Goal: Book appointment/travel/reservation

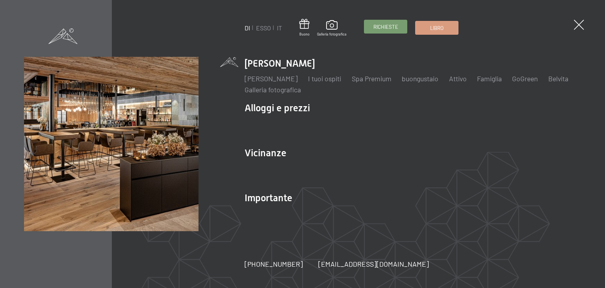
click at [380, 26] on font "Richieste" at bounding box center [386, 27] width 25 height 6
click at [578, 26] on span at bounding box center [579, 25] width 15 height 15
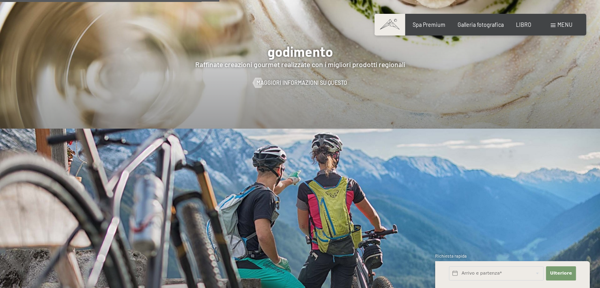
scroll to position [1459, 0]
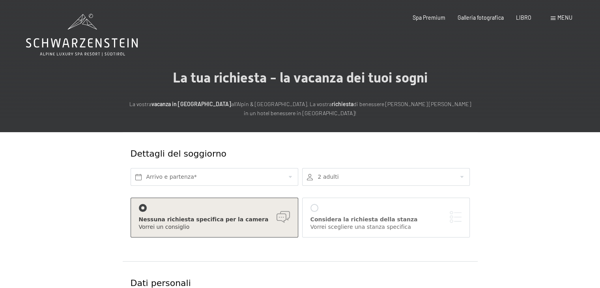
click at [558, 19] on font "menu" at bounding box center [564, 17] width 15 height 7
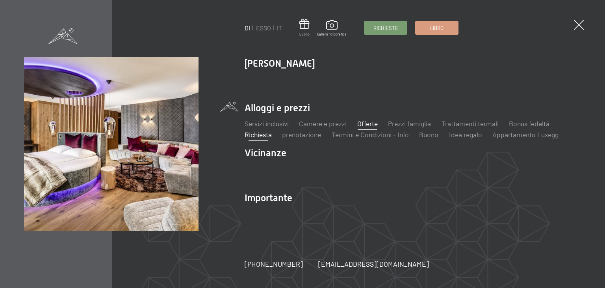
click at [371, 122] on font "Offerte" at bounding box center [368, 123] width 20 height 9
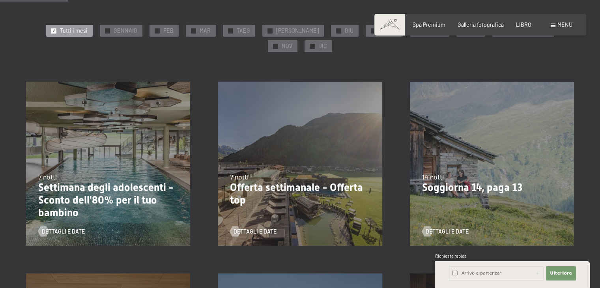
click at [313, 126] on div "31.08.2025–12.04.2026 14.05.–21.06.2026 27.06.2026–01.02.2027 7 notti Offerta s…" at bounding box center [300, 164] width 192 height 192
click at [257, 228] on font "Dettagli e date" at bounding box center [262, 231] width 43 height 7
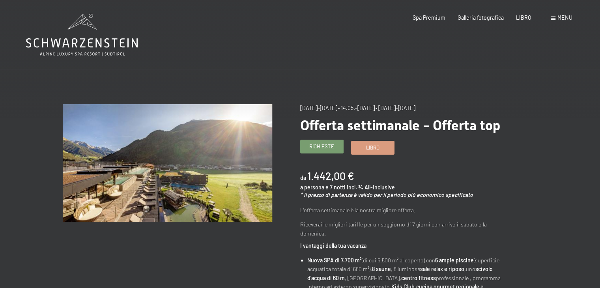
click at [326, 146] on font "Richieste" at bounding box center [321, 146] width 25 height 6
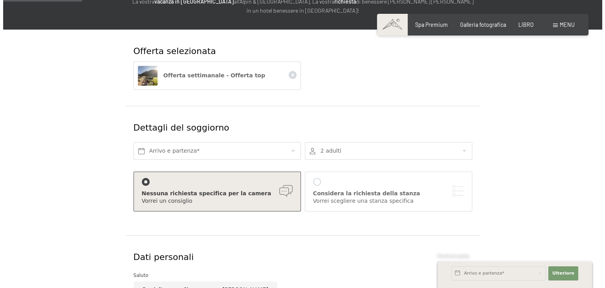
scroll to position [118, 0]
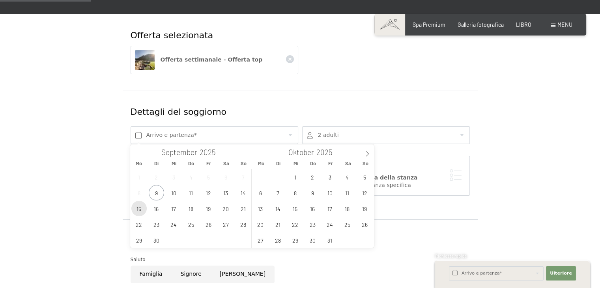
click at [137, 209] on span "15" at bounding box center [138, 208] width 15 height 15
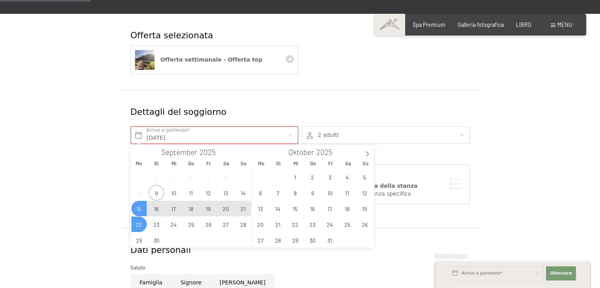
click at [142, 222] on span "22" at bounding box center [138, 223] width 15 height 15
type input "Mo. 15.09.2025 - Mo. 22.09.2025"
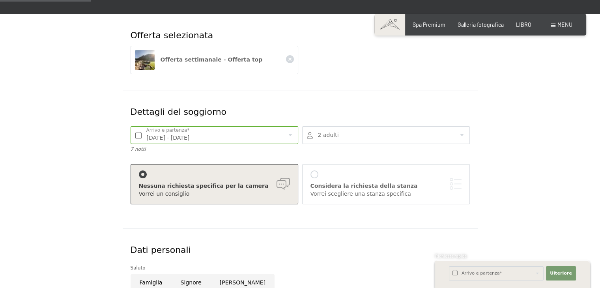
click at [198, 186] on font "Nessuna richiesta specifica per la camera" at bounding box center [204, 186] width 130 height 6
click at [325, 183] on font "Considera la richiesta della stanza" at bounding box center [363, 186] width 107 height 6
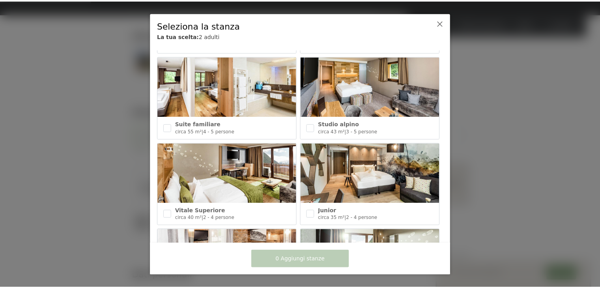
scroll to position [276, 0]
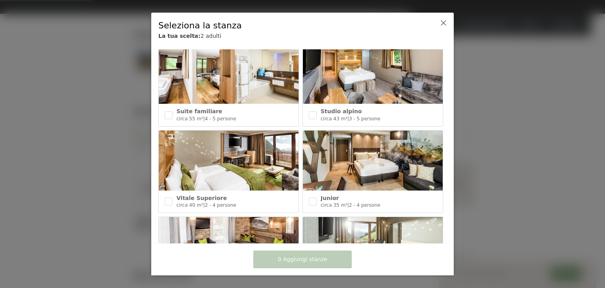
click at [306, 197] on div "Junior circa 35 m² | 2 - 4 persone" at bounding box center [373, 201] width 140 height 22
checkbox input "true"
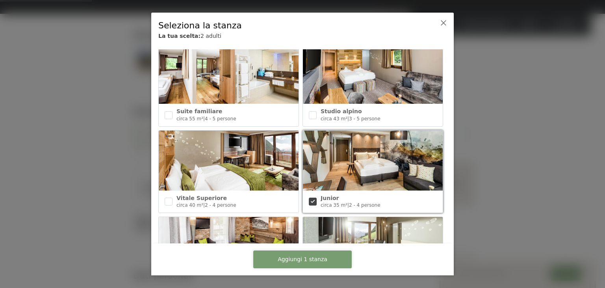
click at [300, 261] on font "Aggiungi 1 stanza" at bounding box center [303, 259] width 50 height 6
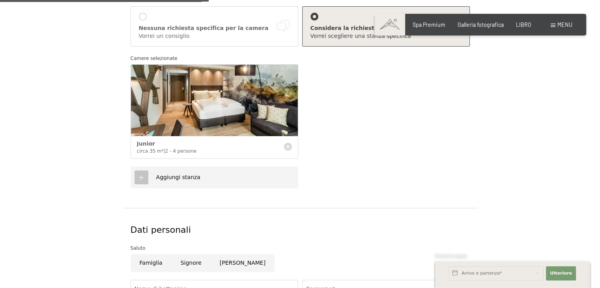
scroll to position [355, 0]
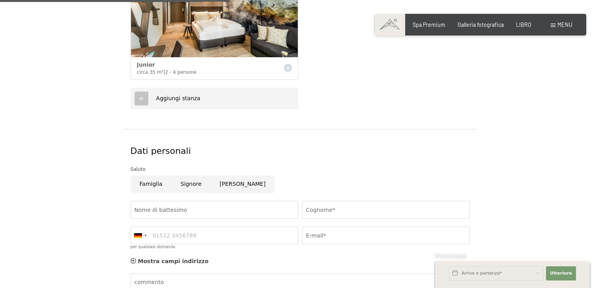
click at [225, 185] on input "Donna" at bounding box center [242, 184] width 64 height 18
radio input "true"
click at [190, 207] on input "Nome di battesimo" at bounding box center [214, 210] width 168 height 18
type input "Barbara"
type input "Pagani"
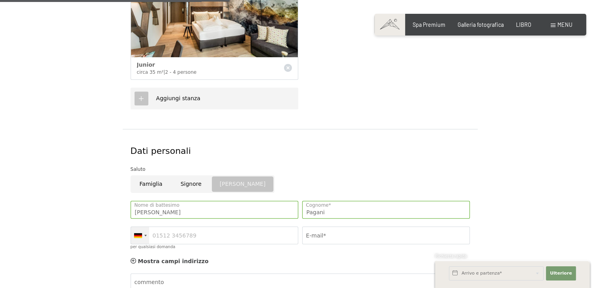
click at [144, 235] on div at bounding box center [145, 236] width 2 height 2
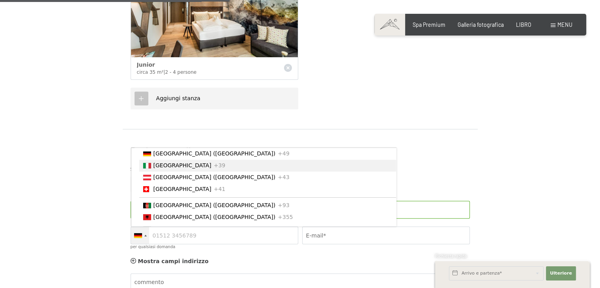
click at [166, 167] on li "Italia +39" at bounding box center [267, 166] width 257 height 12
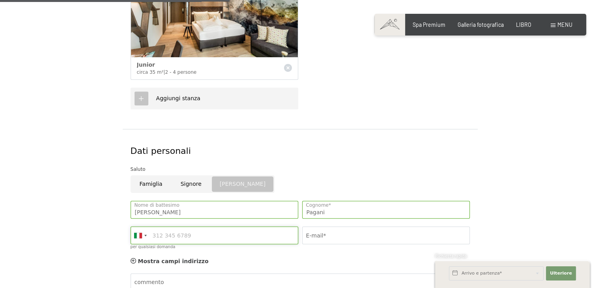
click at [183, 230] on input "per qualsiasi domanda" at bounding box center [214, 235] width 168 height 18
type input "3801838764"
click at [334, 230] on input "E-mail*" at bounding box center [386, 235] width 168 height 18
type input "barbara.pagani91@gmail.com"
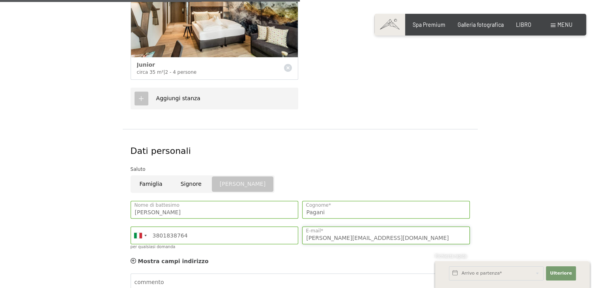
scroll to position [473, 0]
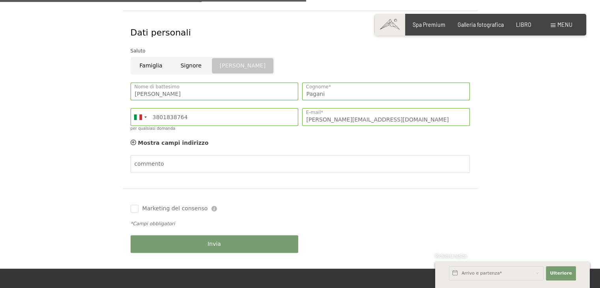
click at [138, 207] on label "Marketing del consenso" at bounding box center [172, 209] width 69 height 8
click at [138, 207] on input "Marketing del consenso" at bounding box center [134, 209] width 8 height 8
click at [137, 207] on input "Marketing del consenso" at bounding box center [134, 209] width 8 height 8
checkbox input "true"
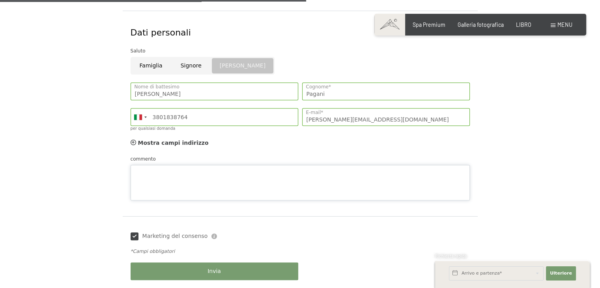
click at [151, 171] on textarea "commento" at bounding box center [299, 182] width 339 height 35
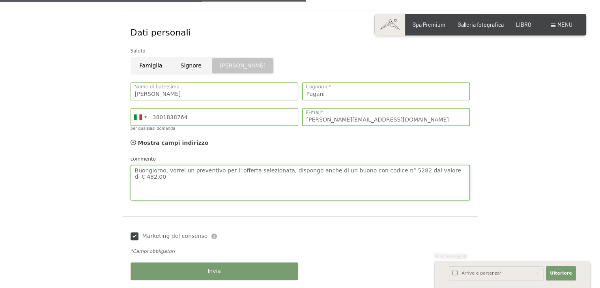
type textarea "Buongiorno, vorrei un preventivo per l' offerta selezionata, dispongo anche di …"
click at [231, 275] on div "Invia" at bounding box center [214, 271] width 171 height 26
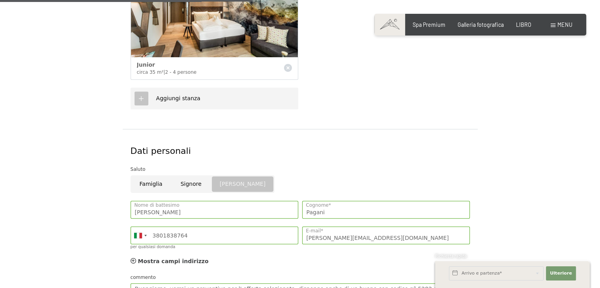
scroll to position [512, 0]
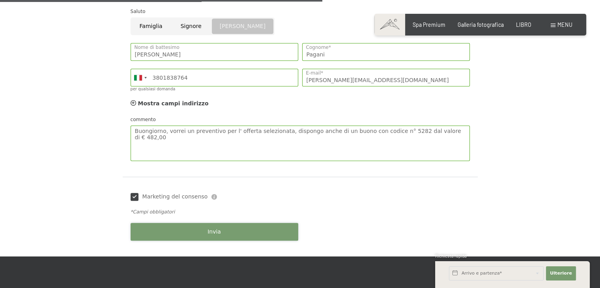
click at [212, 231] on font "Invia" at bounding box center [213, 231] width 13 height 6
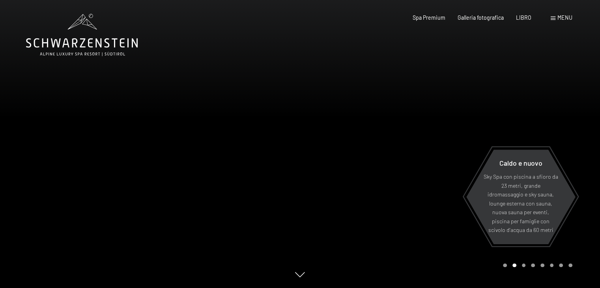
click at [438, 73] on div at bounding box center [450, 144] width 300 height 288
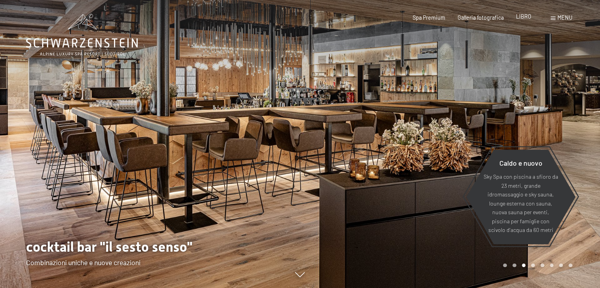
click at [525, 19] on font "LIBRO" at bounding box center [523, 16] width 15 height 7
click at [522, 15] on font "LIBRO" at bounding box center [523, 16] width 15 height 7
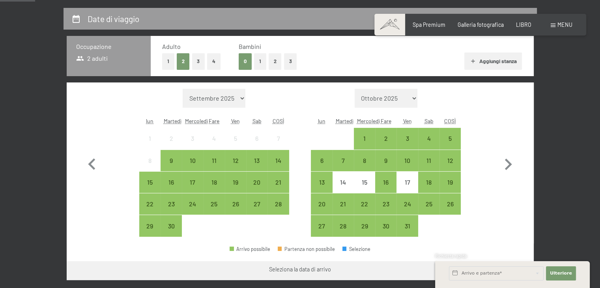
scroll to position [197, 0]
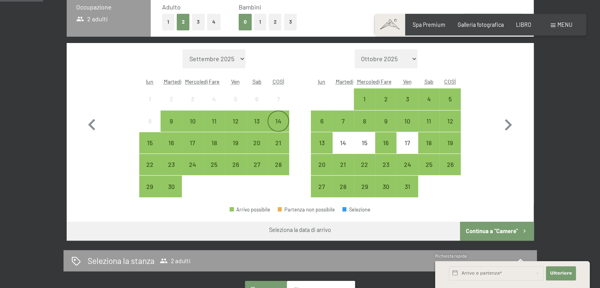
click at [278, 125] on div "14" at bounding box center [278, 128] width 20 height 20
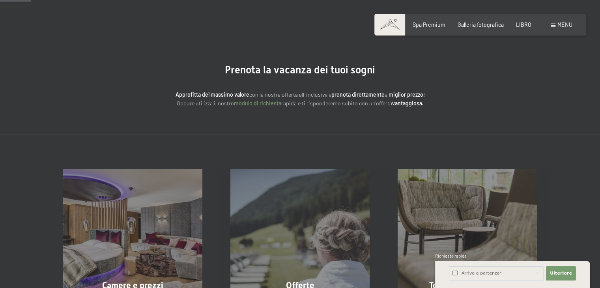
scroll to position [0, 0]
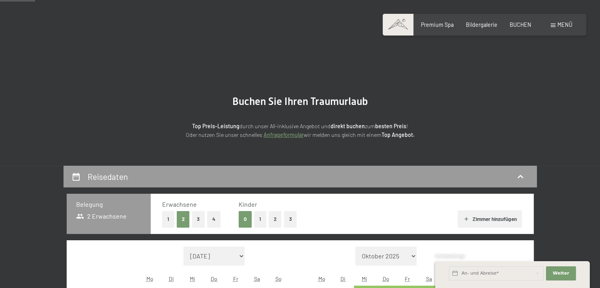
scroll to position [197, 0]
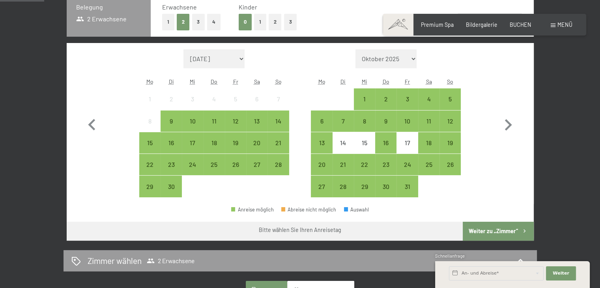
click at [517, 29] on div "Buchen Anfragen Premium Spa Bildergalerie BUCHEN Menü DE IT EN Gutschein Bilder…" at bounding box center [483, 25] width 175 height 8
click at [523, 22] on span "BUCHEN" at bounding box center [520, 23] width 22 height 7
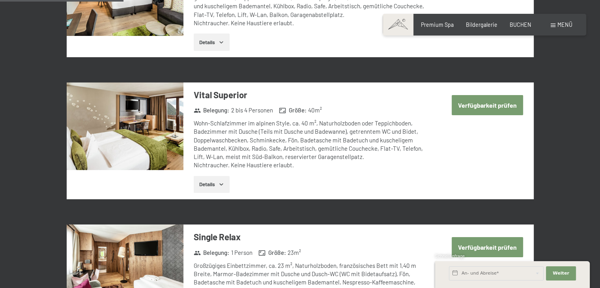
scroll to position [399, 0]
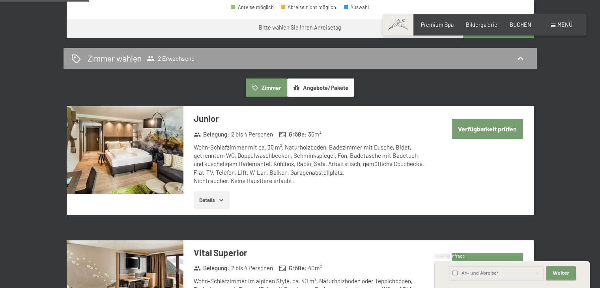
click at [499, 129] on button "Verfügbarkeit prüfen" at bounding box center [486, 129] width 71 height 20
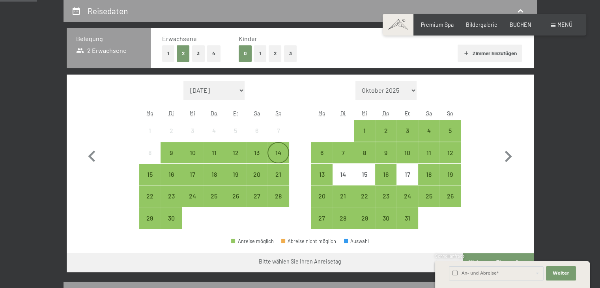
click at [276, 156] on div "14" at bounding box center [278, 159] width 20 height 20
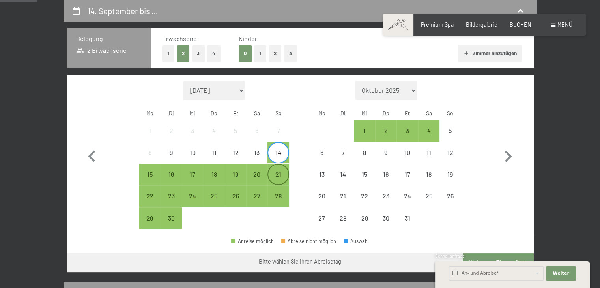
click at [279, 174] on div "21" at bounding box center [278, 181] width 20 height 20
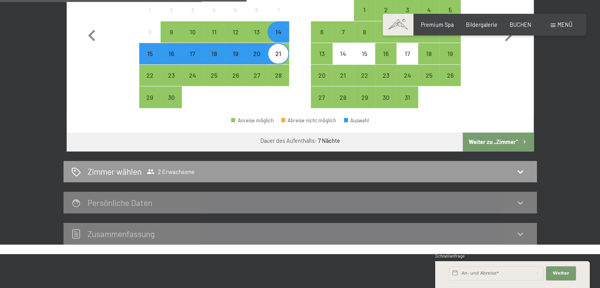
scroll to position [363, 0]
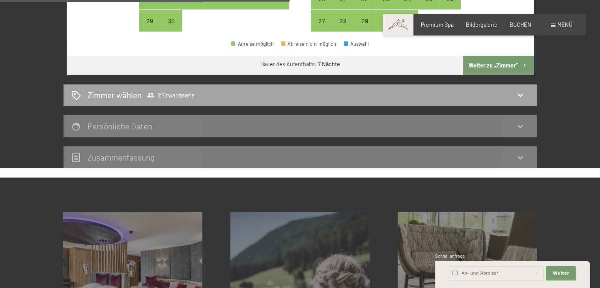
click at [522, 95] on icon at bounding box center [519, 94] width 9 height 9
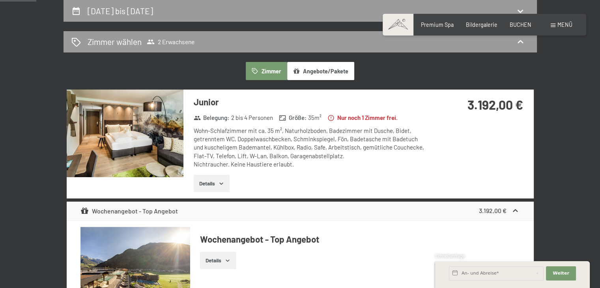
scroll to position [87, 0]
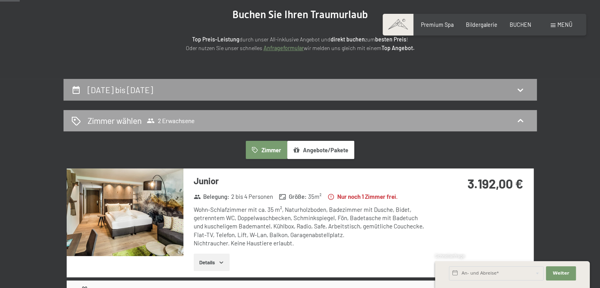
click at [522, 120] on icon at bounding box center [519, 120] width 9 height 9
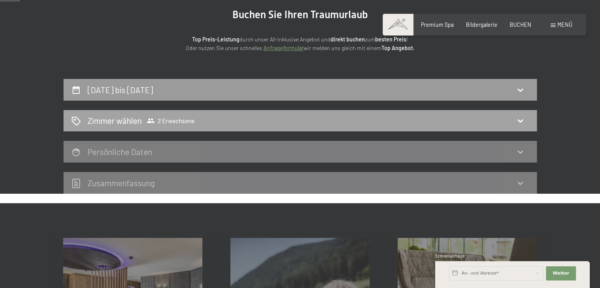
click at [511, 124] on div "Zimmer wählen 2 Erwachsene" at bounding box center [299, 120] width 457 height 11
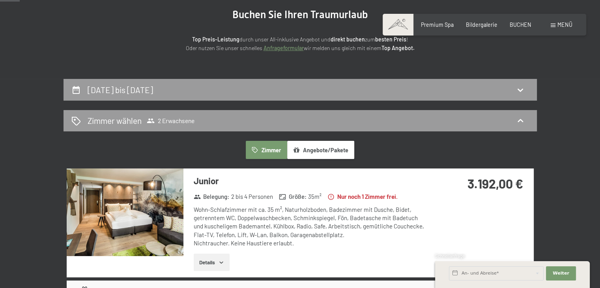
click at [335, 151] on button "Angebote/Pakete" at bounding box center [320, 150] width 67 height 18
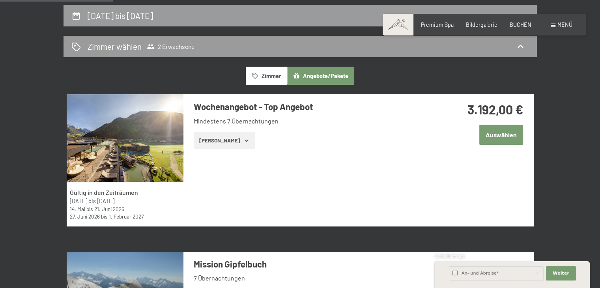
scroll to position [166, 0]
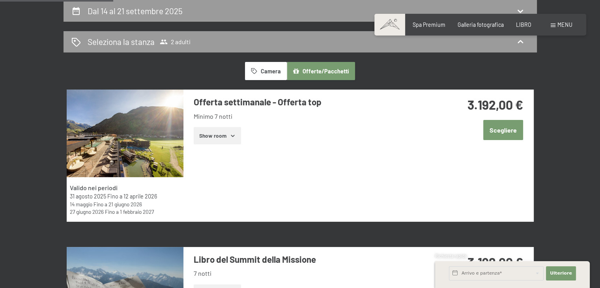
click at [569, 95] on div "Dal 14 al 21 settembre 2025 Seleziona la stanza 2 adulti Camera Offerte/Pacchet…" at bounding box center [300, 245] width 600 height 491
click at [507, 130] on font "Scegliere" at bounding box center [502, 129] width 27 height 7
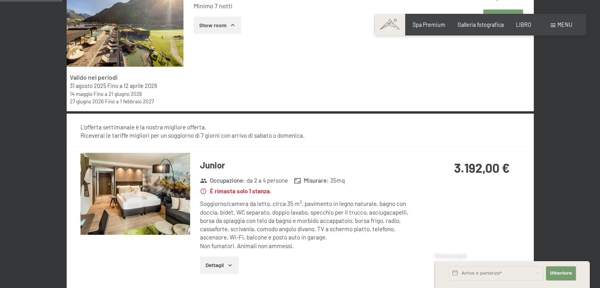
scroll to position [118, 0]
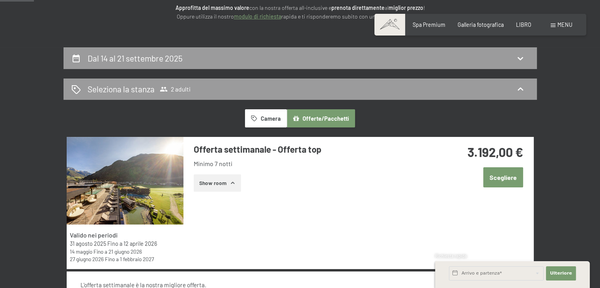
click at [225, 185] on font "Show room" at bounding box center [212, 182] width 27 height 7
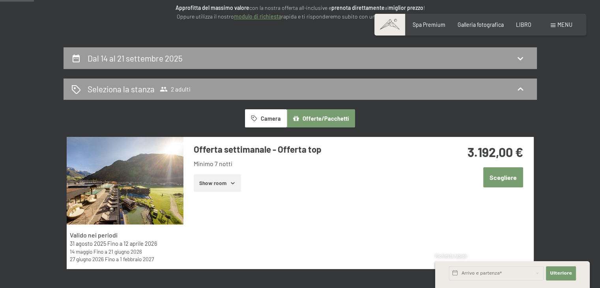
click at [225, 185] on font "Show room" at bounding box center [212, 182] width 27 height 7
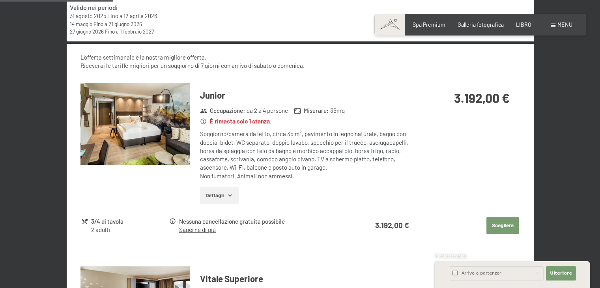
scroll to position [394, 0]
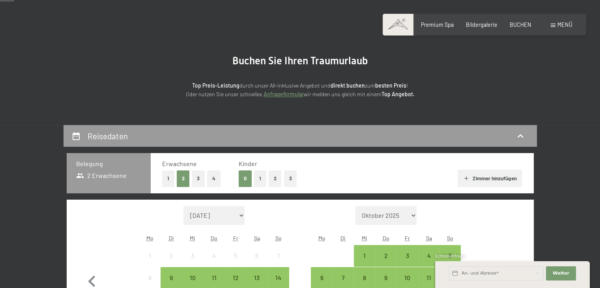
scroll to position [118, 0]
